Goal: Task Accomplishment & Management: Manage account settings

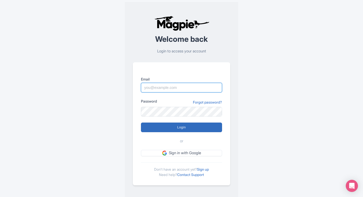
type input "[EMAIL_ADDRESS][DOMAIN_NAME]"
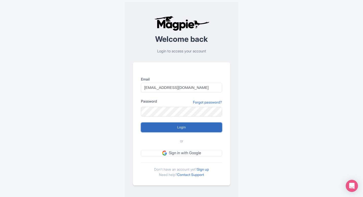
click at [159, 132] on input "Login" at bounding box center [181, 128] width 81 height 10
type input "Logging in..."
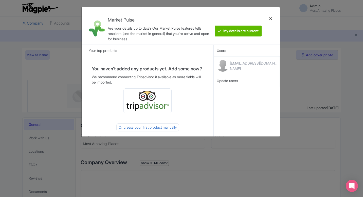
click at [272, 18] on div at bounding box center [270, 25] width 12 height 29
click at [269, 18] on div at bounding box center [270, 25] width 12 height 29
click at [272, 20] on div at bounding box center [270, 25] width 12 height 29
click at [269, 19] on div at bounding box center [270, 25] width 12 height 29
click at [271, 18] on div at bounding box center [270, 25] width 12 height 29
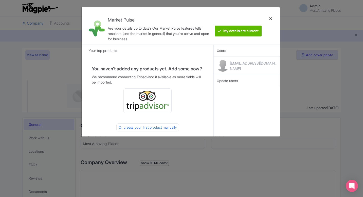
click at [272, 16] on div at bounding box center [270, 25] width 12 height 29
click at [270, 18] on div at bounding box center [270, 25] width 12 height 29
click at [271, 18] on div at bounding box center [270, 25] width 12 height 29
click at [269, 17] on div at bounding box center [270, 25] width 12 height 29
click at [252, 28] on btn "My details are current" at bounding box center [238, 31] width 47 height 11
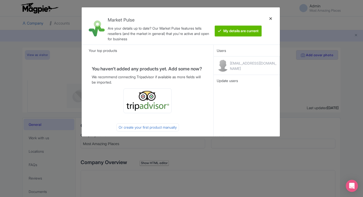
click at [270, 19] on div at bounding box center [270, 25] width 12 height 29
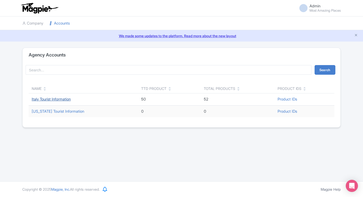
click at [65, 98] on link "Italy Tourist Information" at bounding box center [51, 99] width 39 height 5
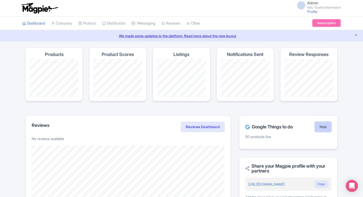
click at [320, 127] on link "Hub" at bounding box center [323, 127] width 16 height 10
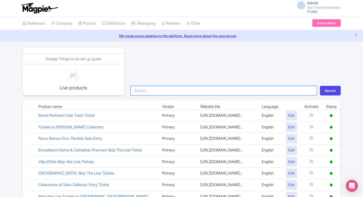
click at [168, 93] on input "search" at bounding box center [223, 91] width 186 height 10
type input "colo"
click at [320, 86] on button "Search" at bounding box center [330, 91] width 21 height 10
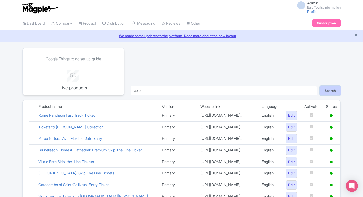
click at [329, 92] on button "Search" at bounding box center [330, 91] width 21 height 10
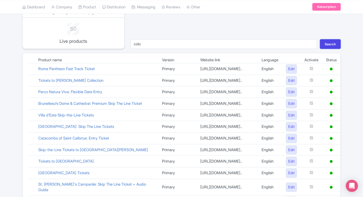
scroll to position [37, 0]
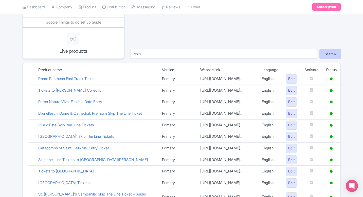
click at [324, 54] on button "Search" at bounding box center [330, 54] width 21 height 10
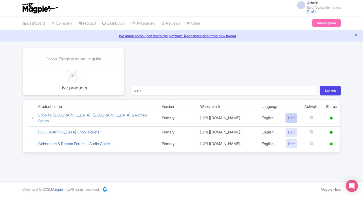
click at [287, 119] on link "Edit" at bounding box center [291, 117] width 11 height 9
click at [291, 121] on link "Edit" at bounding box center [291, 117] width 11 height 9
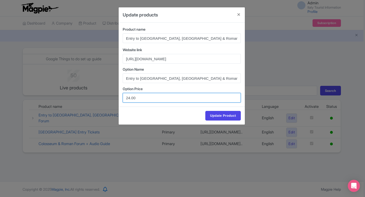
click at [133, 98] on input "24.00" at bounding box center [182, 98] width 118 height 10
type input "24.90"
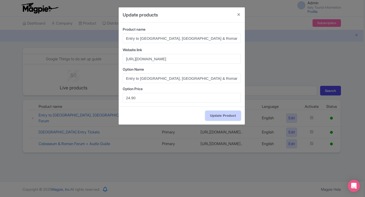
click at [217, 117] on input "Update Product" at bounding box center [222, 116] width 35 height 10
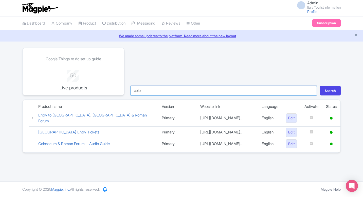
click at [190, 92] on input "colo" at bounding box center [223, 91] width 186 height 10
type input "pant"
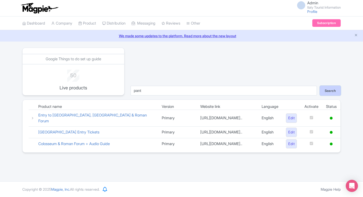
click at [326, 90] on button "Search" at bounding box center [330, 91] width 21 height 10
click at [288, 120] on link "Edit" at bounding box center [291, 117] width 11 height 9
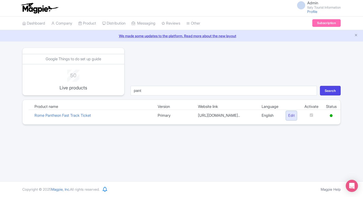
click at [288, 120] on link "Edit" at bounding box center [291, 115] width 11 height 9
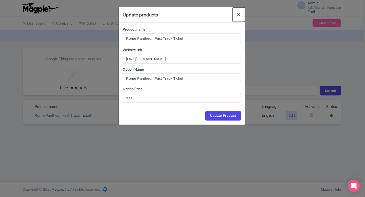
click at [236, 14] on button "Close" at bounding box center [239, 14] width 12 height 14
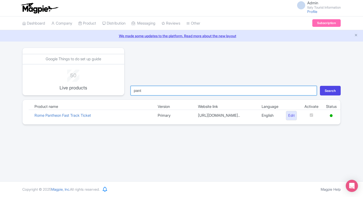
click at [180, 92] on input "pant" at bounding box center [223, 91] width 186 height 10
type input "borgh"
click at [320, 86] on button "Search" at bounding box center [330, 91] width 21 height 10
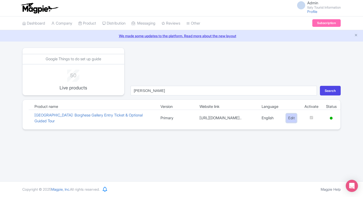
click at [288, 115] on link "Edit" at bounding box center [291, 117] width 11 height 9
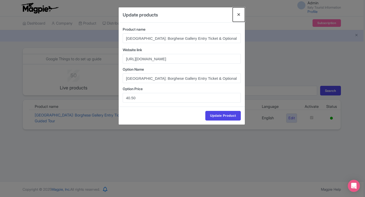
click at [238, 14] on button "Close" at bounding box center [239, 14] width 12 height 14
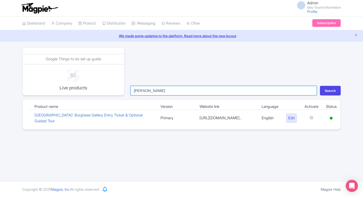
click at [160, 87] on input "borgh" at bounding box center [223, 91] width 186 height 10
type input "[GEOGRAPHIC_DATA]"
click at [320, 86] on button "Search" at bounding box center [330, 91] width 21 height 10
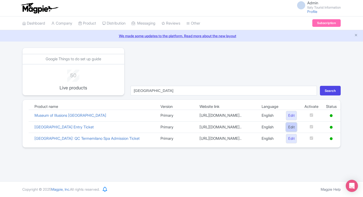
click at [292, 132] on link "Edit" at bounding box center [291, 127] width 11 height 9
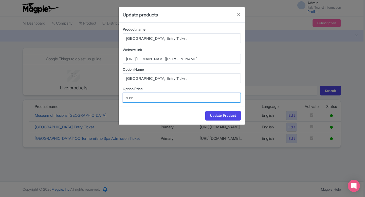
drag, startPoint x: 142, startPoint y: 101, endPoint x: 110, endPoint y: 100, distance: 31.7
click at [110, 101] on div "Update products Product name [GEOGRAPHIC_DATA] Entry Ticket Website link [URL][…" at bounding box center [182, 98] width 365 height 197
click at [145, 96] on input "9.66" at bounding box center [182, 98] width 118 height 10
paste input "12.33"
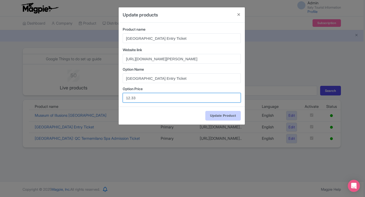
type input "12.33"
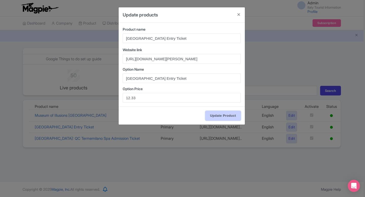
click at [217, 116] on input "Update Product" at bounding box center [222, 116] width 35 height 10
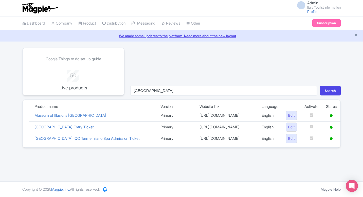
click at [142, 83] on form "milan Search" at bounding box center [235, 89] width 216 height 13
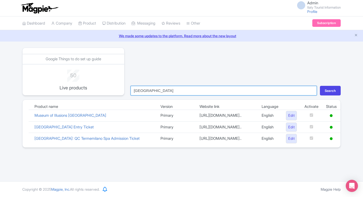
click at [142, 88] on input "milan" at bounding box center [223, 91] width 186 height 10
type input "vecchio"
click at [320, 86] on button "Search" at bounding box center [330, 91] width 21 height 10
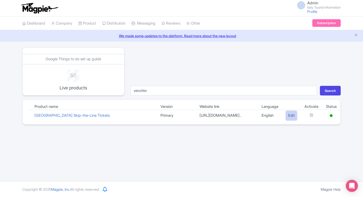
click at [291, 118] on link "Edit" at bounding box center [291, 115] width 11 height 9
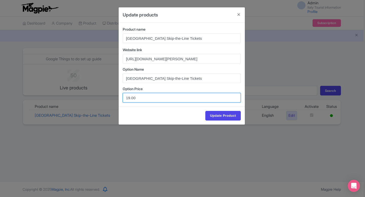
drag, startPoint x: 126, startPoint y: 97, endPoint x: 165, endPoint y: 97, distance: 39.5
click at [165, 97] on input "19.00" at bounding box center [182, 98] width 118 height 10
paste input "7.63"
type input "17.63"
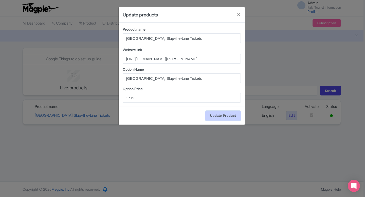
click at [217, 116] on input "Update Product" at bounding box center [222, 116] width 35 height 10
